Goal: Find specific page/section: Find specific page/section

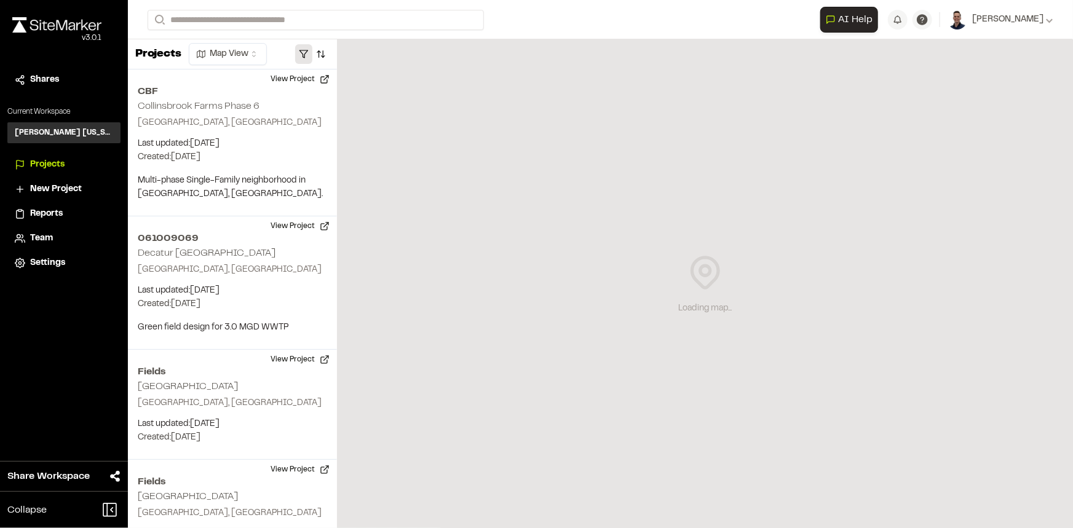
click at [303, 52] on button "button" at bounding box center [303, 54] width 17 height 20
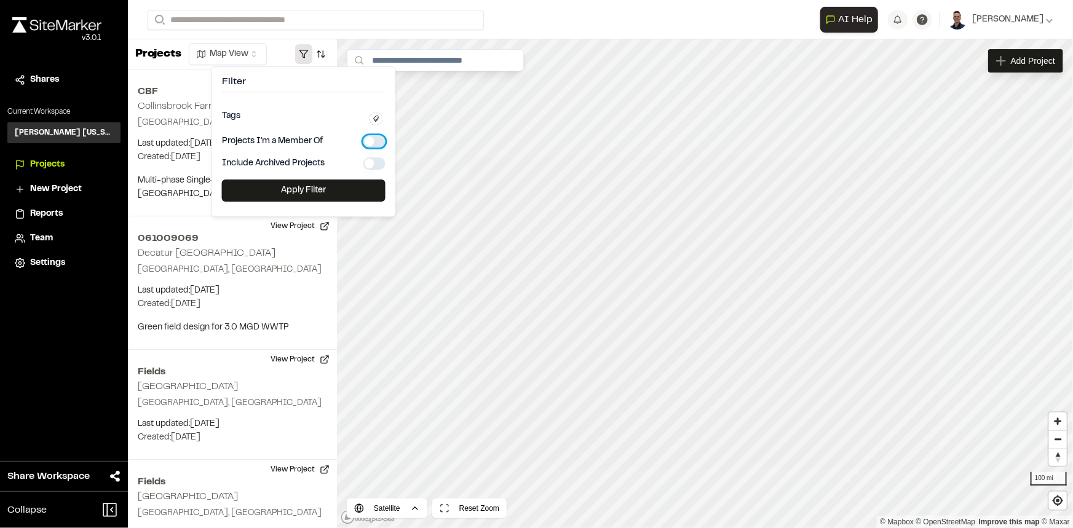
click at [376, 140] on button "button" at bounding box center [374, 141] width 22 height 12
click at [324, 190] on button "Apply Filter" at bounding box center [304, 191] width 164 height 22
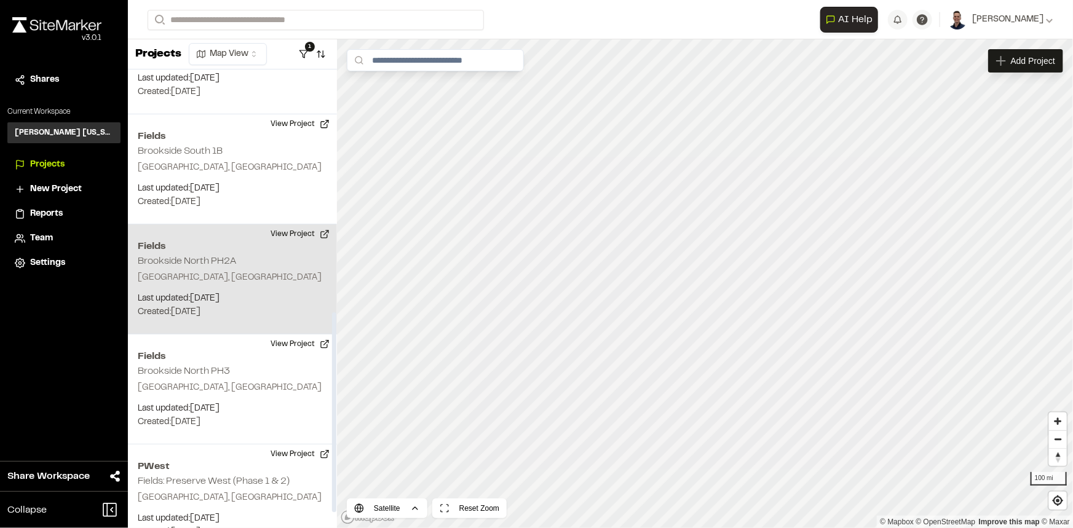
scroll to position [592, 0]
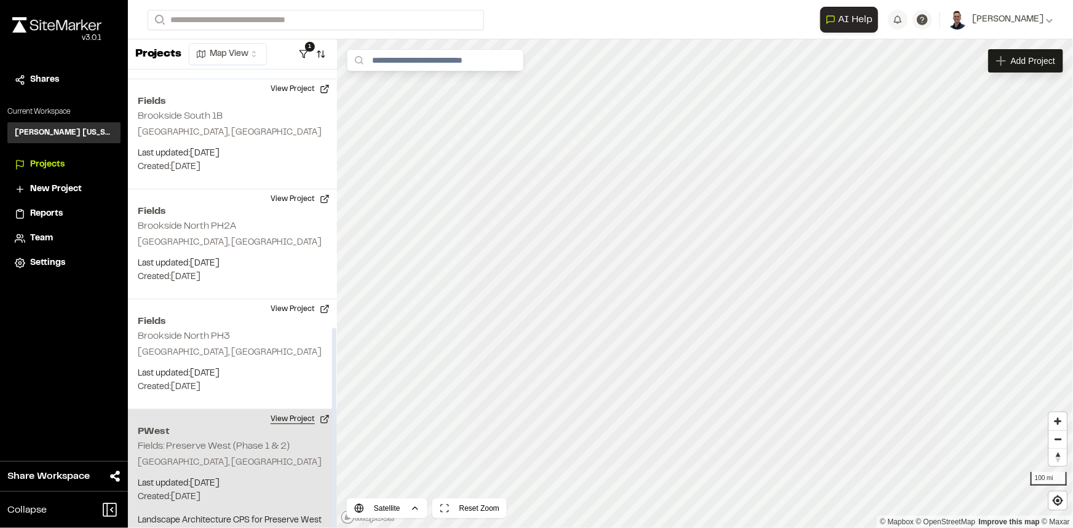
click at [295, 409] on button "View Project" at bounding box center [300, 419] width 74 height 20
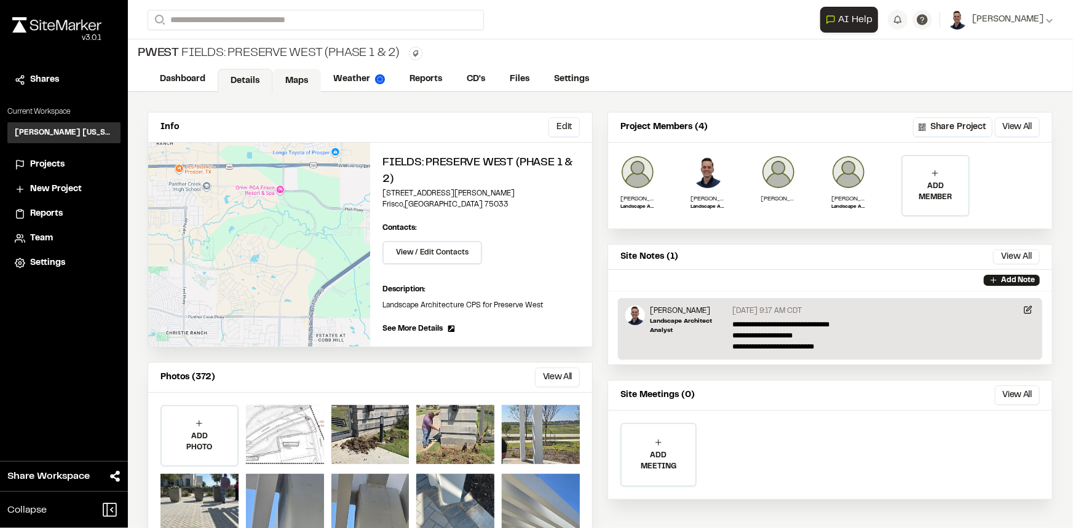
click at [302, 79] on link "Maps" at bounding box center [296, 80] width 49 height 23
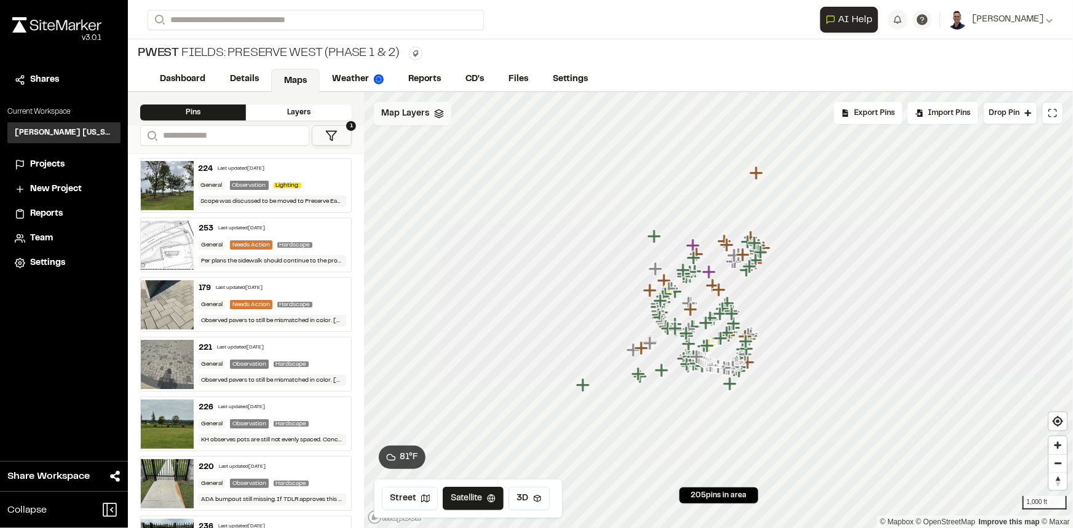
click at [398, 113] on span "Map Layers" at bounding box center [405, 114] width 48 height 14
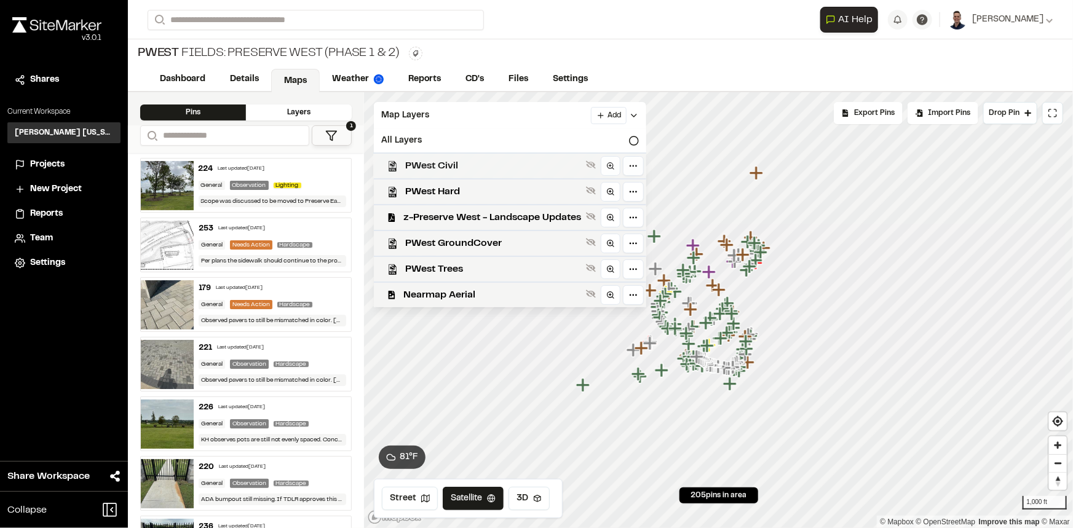
click at [417, 168] on span "PWest Civil" at bounding box center [493, 166] width 176 height 15
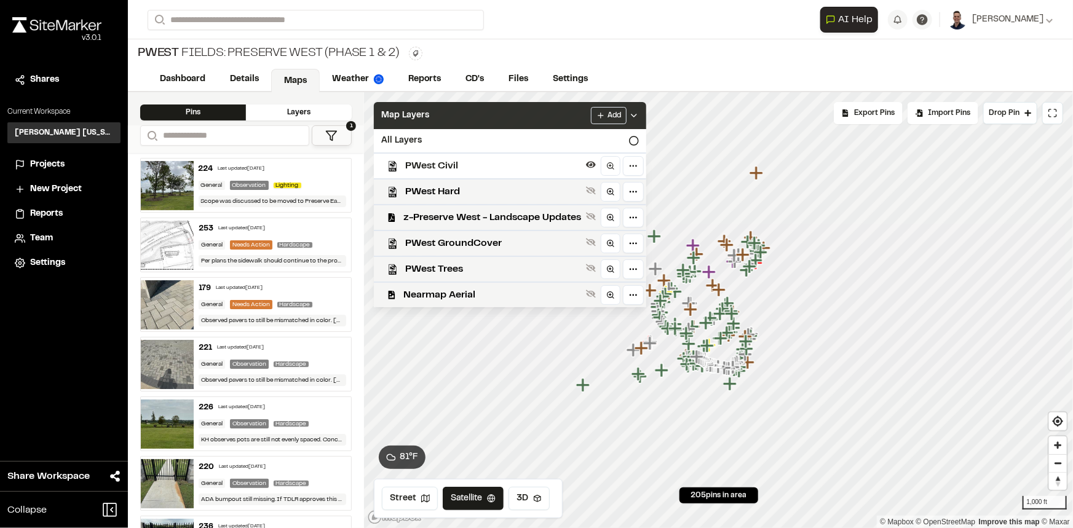
click at [643, 111] on div "Map Layers Add" at bounding box center [510, 115] width 272 height 27
